Goal: Information Seeking & Learning: Learn about a topic

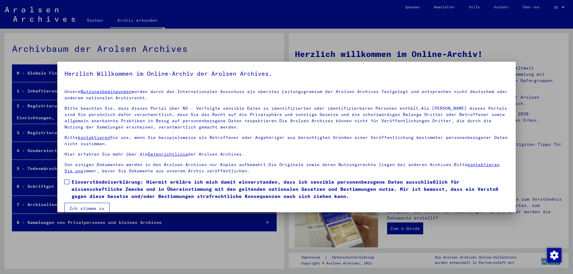
click at [93, 210] on button "Ich stimme zu" at bounding box center [87, 208] width 45 height 11
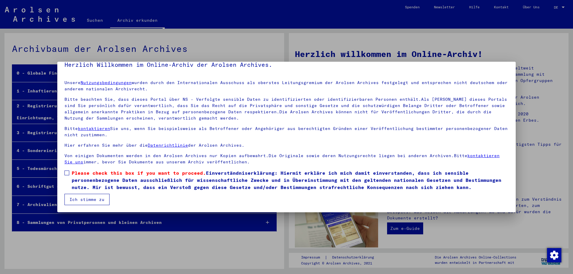
click at [79, 173] on span "Please check this box if you want to proceed." at bounding box center [139, 173] width 134 height 6
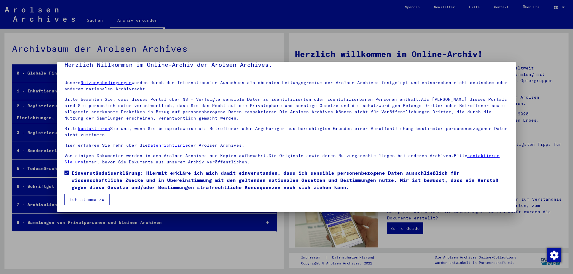
click at [90, 199] on button "Ich stimme zu" at bounding box center [87, 199] width 45 height 11
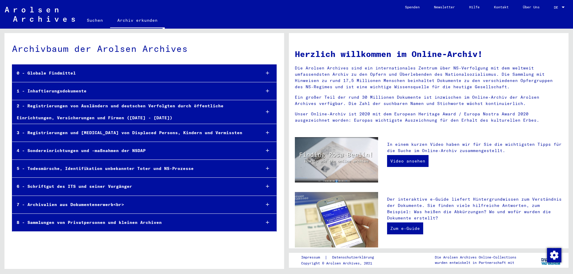
click at [103, 107] on div "2 - Registrierungen von Ausländern und deutschen Verfolgten durch öffentliche E…" at bounding box center [134, 111] width 244 height 23
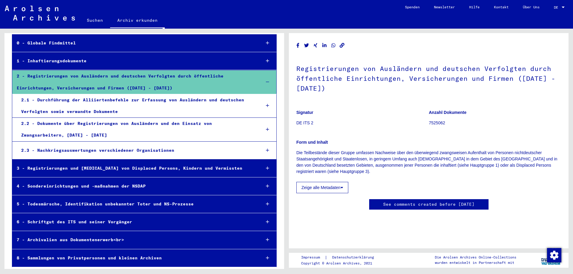
scroll to position [31, 0]
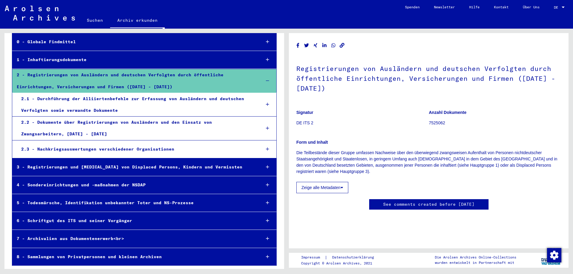
click at [176, 135] on div "2.2 - Dokumente über Registrierungen von Ausländern und den Einsatz von Zwangsa…" at bounding box center [137, 128] width 240 height 23
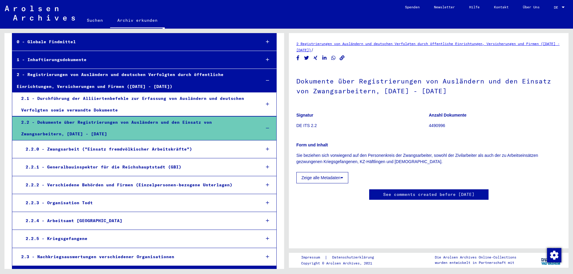
click at [325, 178] on button "Zeige alle Metadaten" at bounding box center [323, 177] width 52 height 11
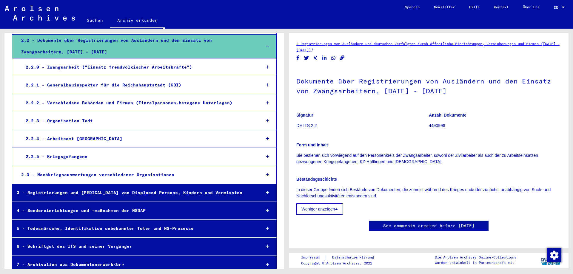
scroll to position [139, 0]
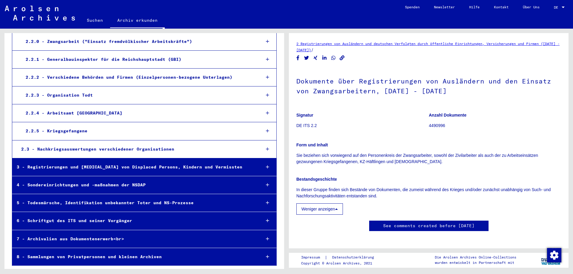
click at [211, 131] on div "2.2.5 - Kriegsgefangene" at bounding box center [138, 131] width 235 height 12
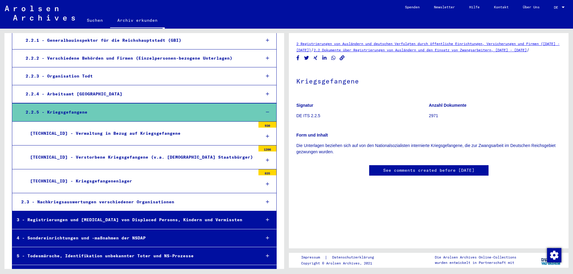
scroll to position [169, 0]
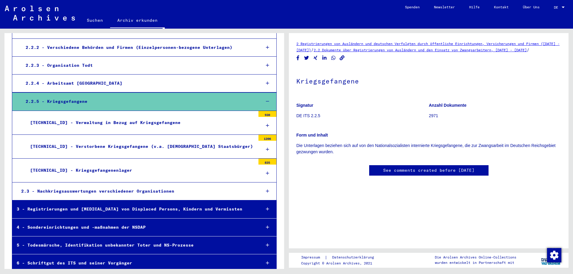
click at [148, 124] on div "[TECHNICAL_ID] - Verwaltung in Bezug auf Kriegsgefangene" at bounding box center [141, 123] width 230 height 12
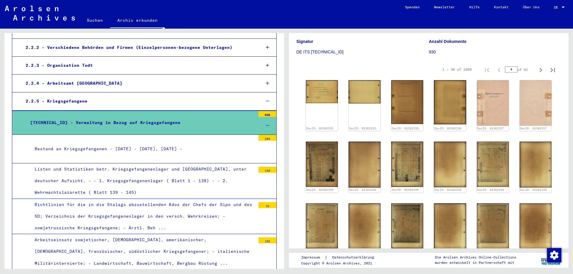
scroll to position [90, 0]
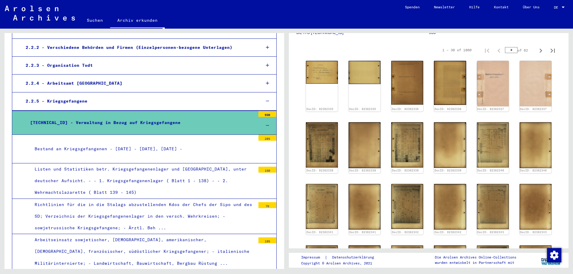
click at [145, 148] on div "Bestand an Kriegsgefangenen - [DATE] - [DATE], [DATE] -" at bounding box center [142, 149] width 225 height 12
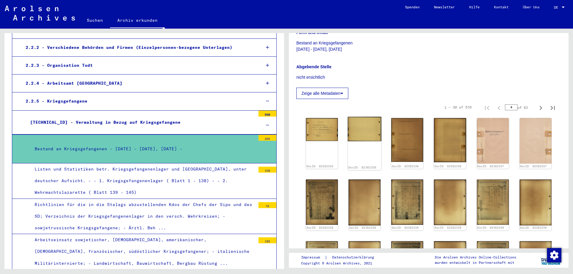
scroll to position [119, 0]
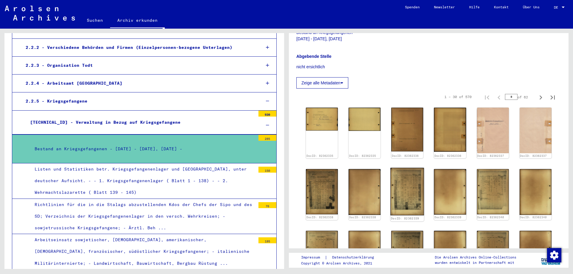
click at [391, 196] on img at bounding box center [408, 192] width 34 height 48
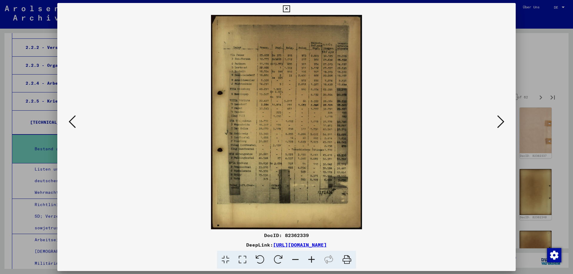
click at [501, 122] on icon at bounding box center [501, 122] width 7 height 14
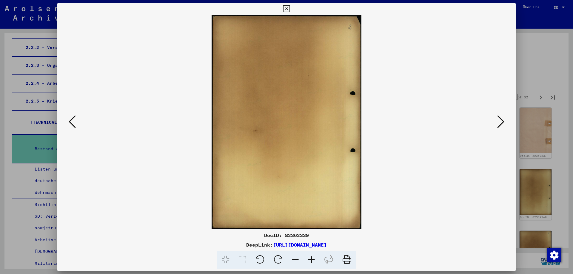
click at [501, 122] on icon at bounding box center [501, 122] width 7 height 14
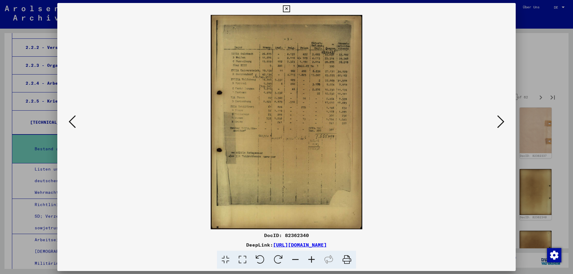
click at [501, 122] on icon at bounding box center [501, 122] width 7 height 14
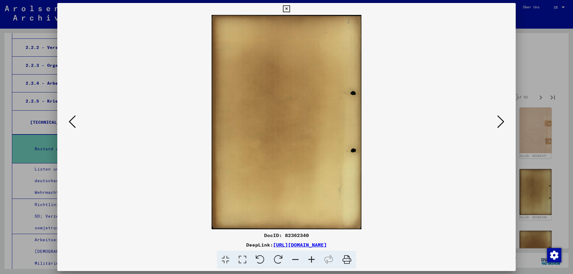
click at [570, 60] on div at bounding box center [286, 137] width 573 height 274
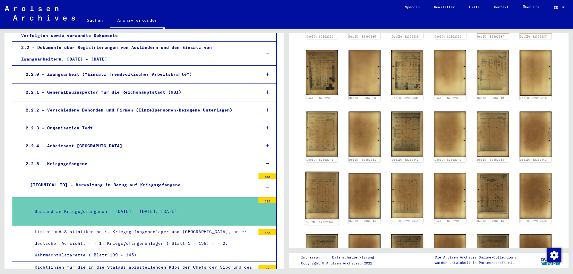
scroll to position [269, 0]
